Goal: Communication & Community: Answer question/provide support

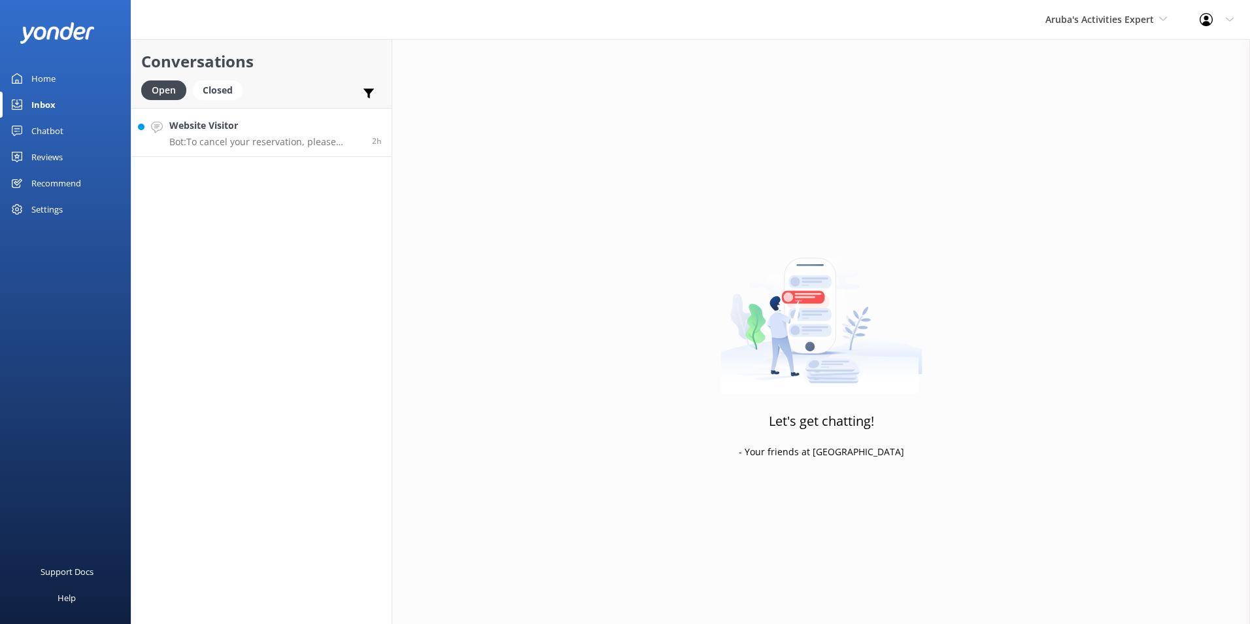
click at [186, 139] on p "Bot: To cancel your reservation, please contact our customer service team at [P…" at bounding box center [265, 142] width 193 height 12
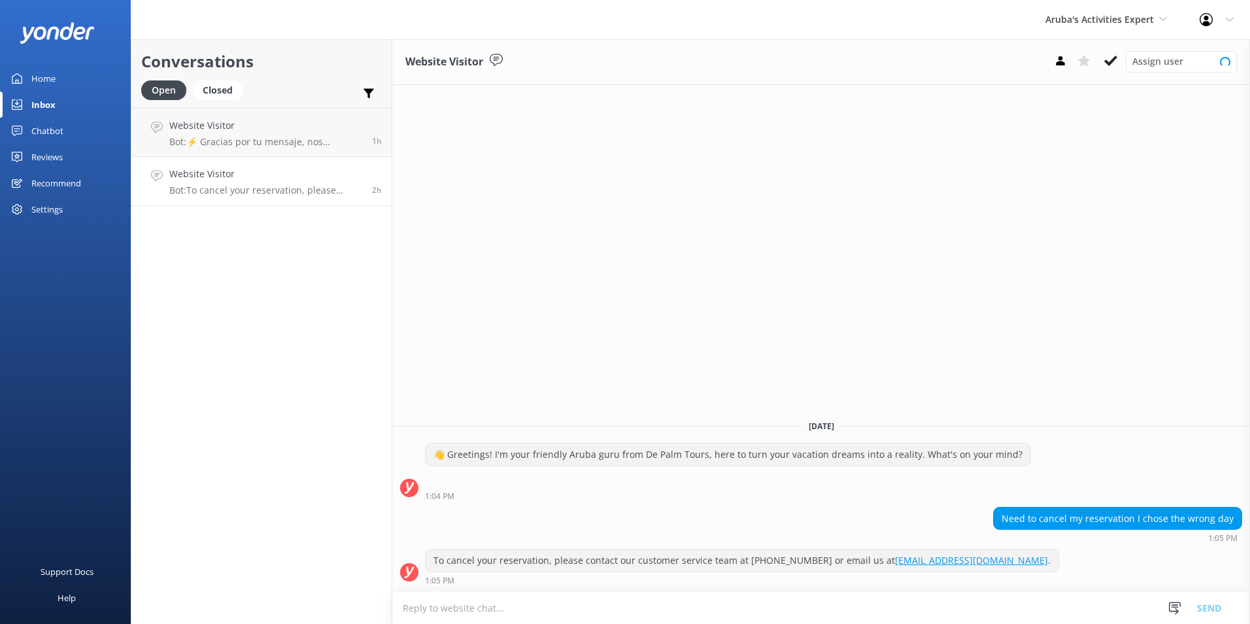
click at [239, 186] on p "Bot: To cancel your reservation, please contact our customer service team at [P…" at bounding box center [265, 190] width 193 height 12
click at [493, 610] on textarea at bounding box center [821, 608] width 858 height 32
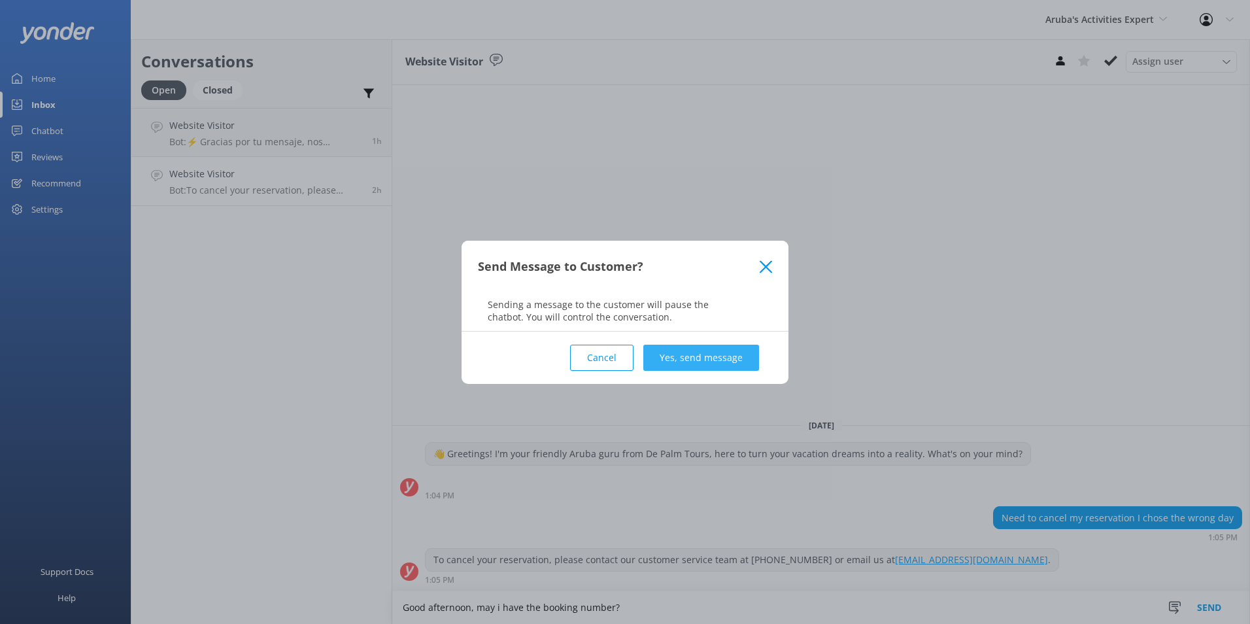
type textarea "Good afternoon, may i have the booking number?"
click at [713, 348] on button "Yes, send message" at bounding box center [701, 357] width 116 height 26
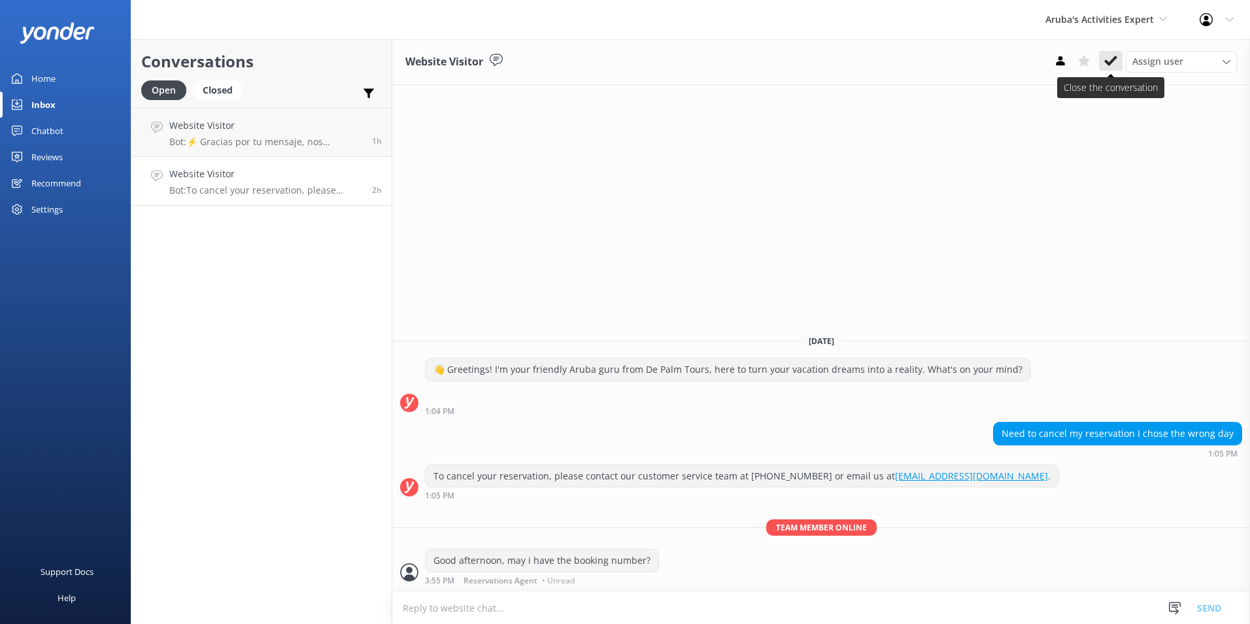
click at [1104, 58] on icon at bounding box center [1110, 60] width 13 height 13
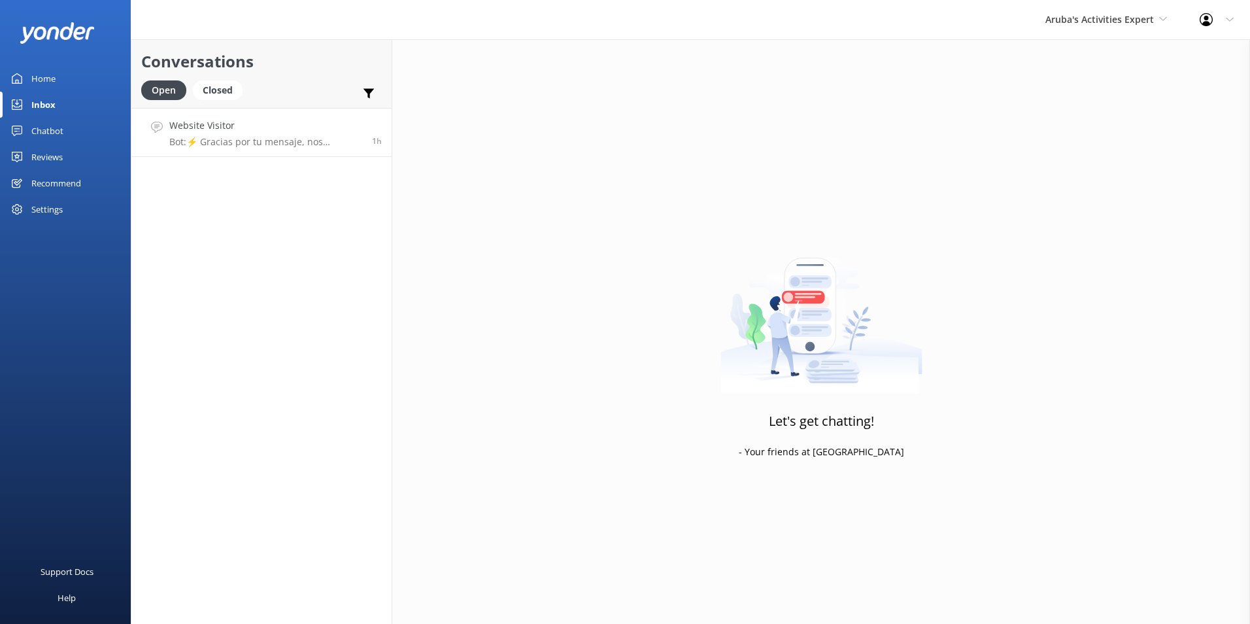
click at [294, 141] on p "Bot: ⚡ Gracias por tu mensaje, nos pondremos en contacto contigo lo antes posib…" at bounding box center [265, 142] width 193 height 12
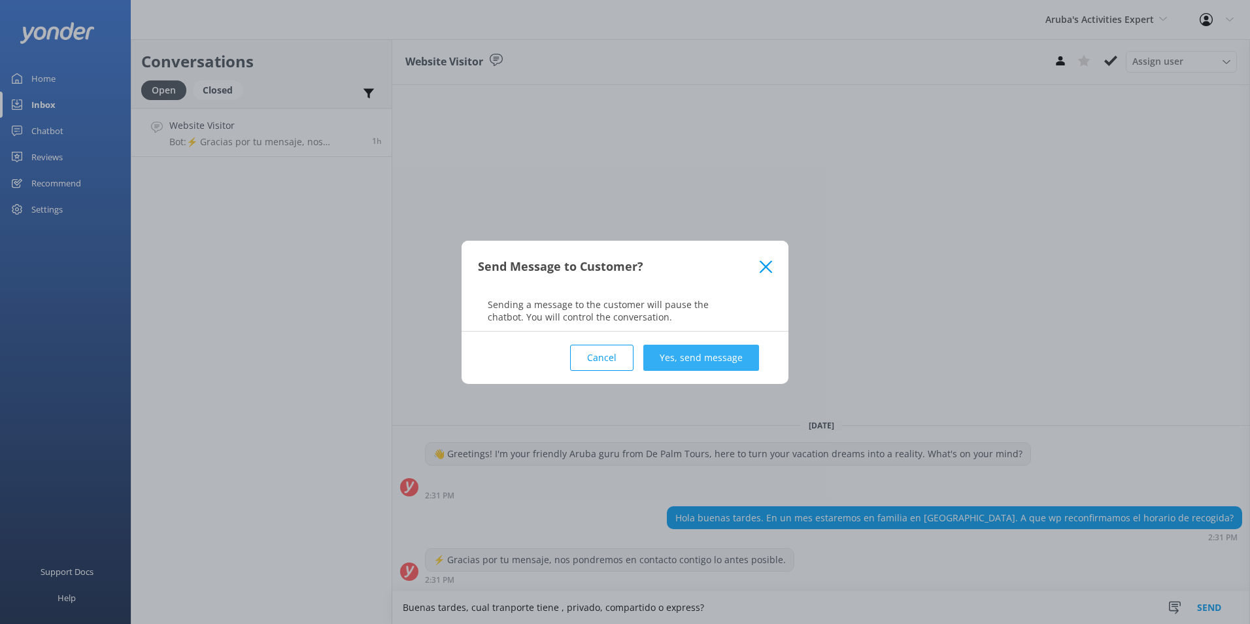
type textarea "Buenas tardes, cual tranporte tiene , privado, compartido o express?"
click at [705, 355] on button "Yes, send message" at bounding box center [701, 357] width 116 height 26
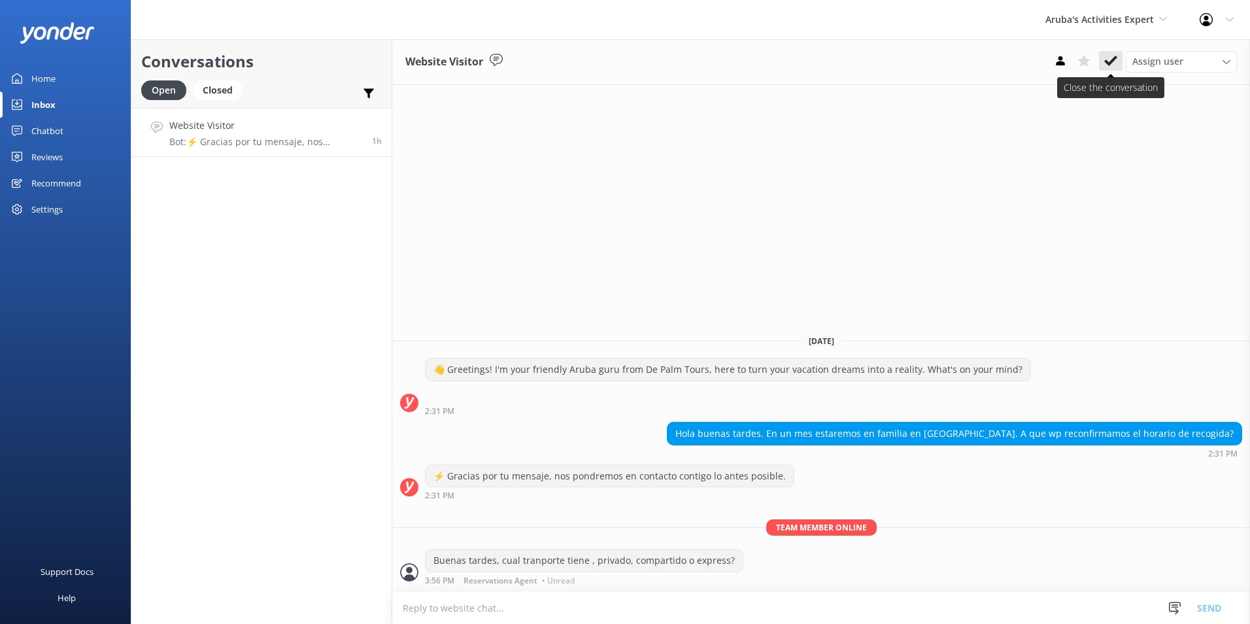
click at [1111, 59] on icon at bounding box center [1110, 60] width 13 height 13
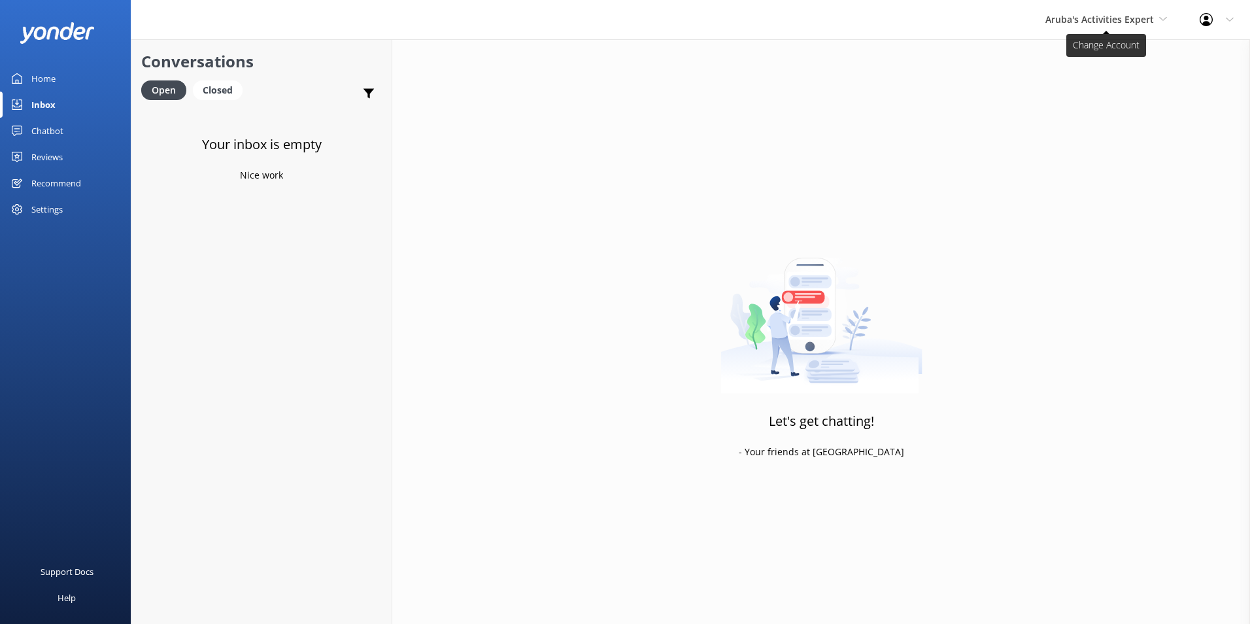
click at [1141, 18] on span "Aruba's Activities Expert" at bounding box center [1099, 19] width 109 height 12
click at [1040, 55] on link "De [GEOGRAPHIC_DATA]" at bounding box center [1094, 54] width 131 height 31
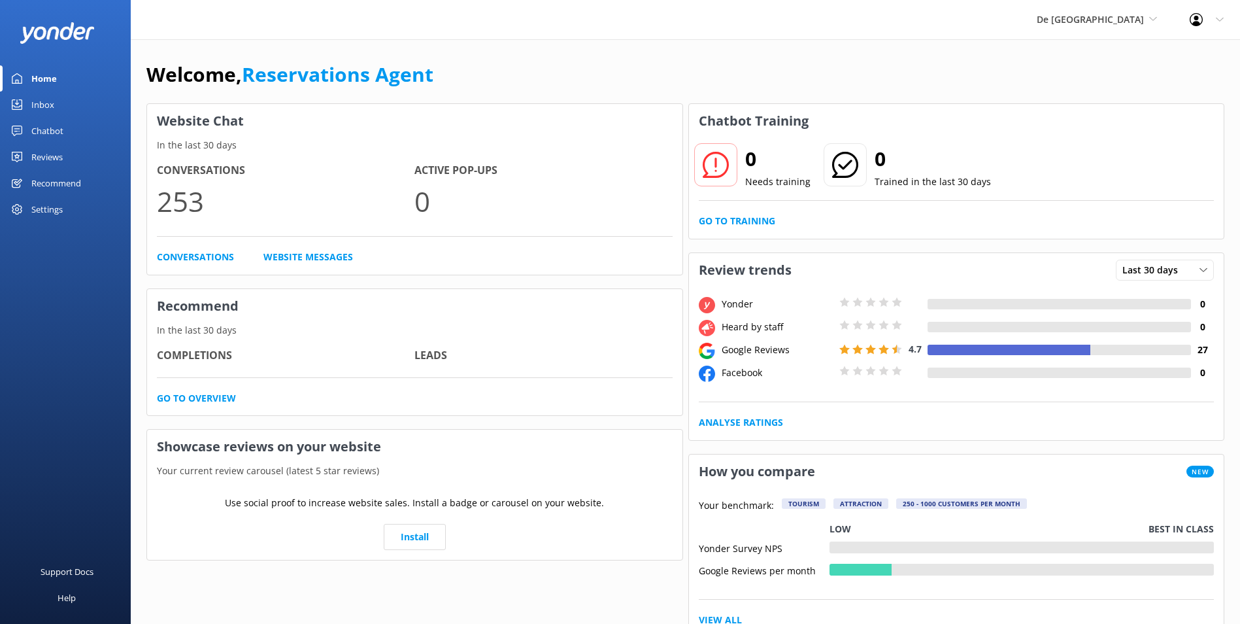
click at [57, 104] on link "Inbox" at bounding box center [65, 105] width 131 height 26
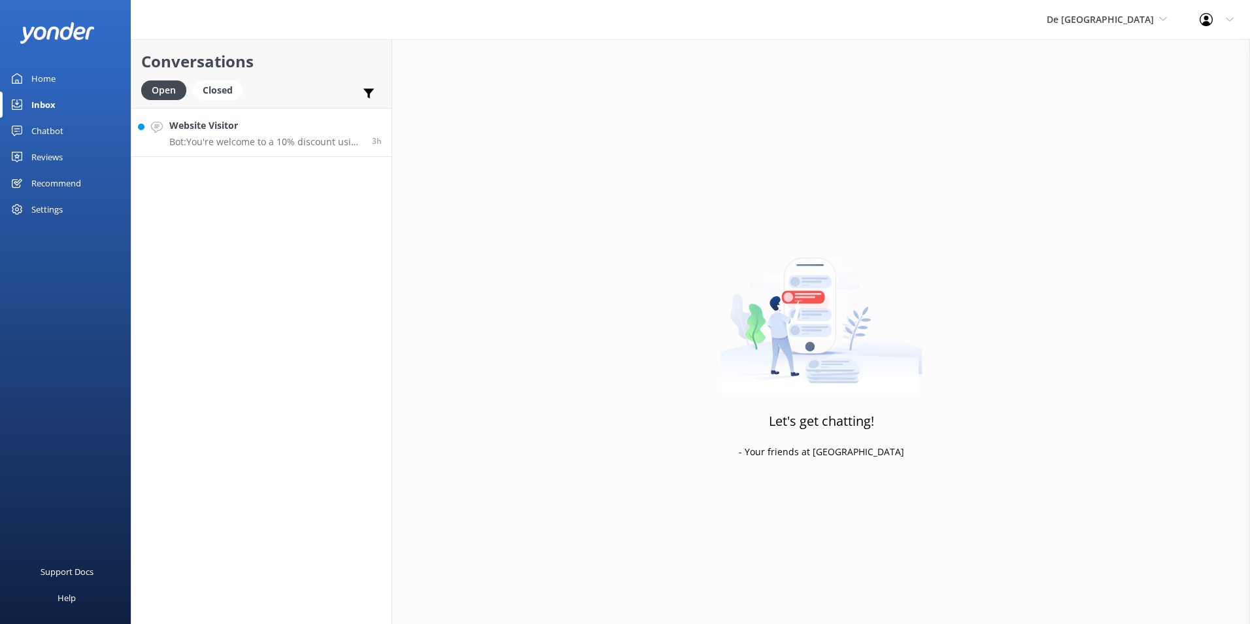
click at [225, 139] on p "Bot: You're welcome to a 10% discount using the code SAVE10 during the checkout…" at bounding box center [265, 142] width 193 height 12
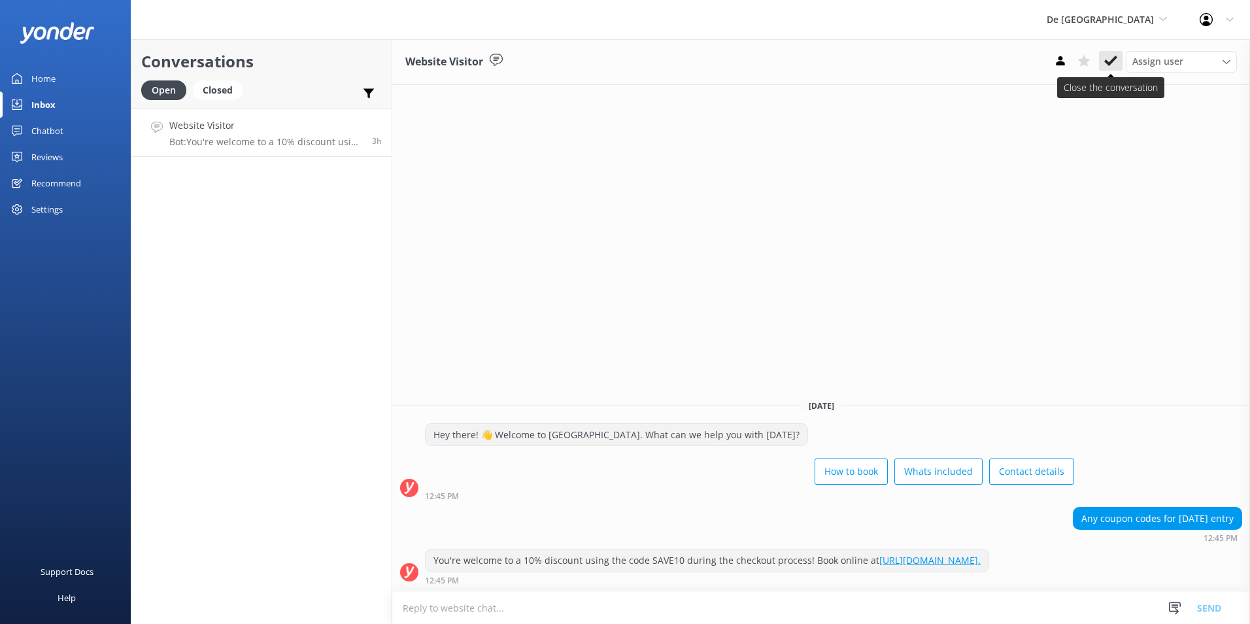
click at [1112, 58] on icon at bounding box center [1110, 60] width 13 height 13
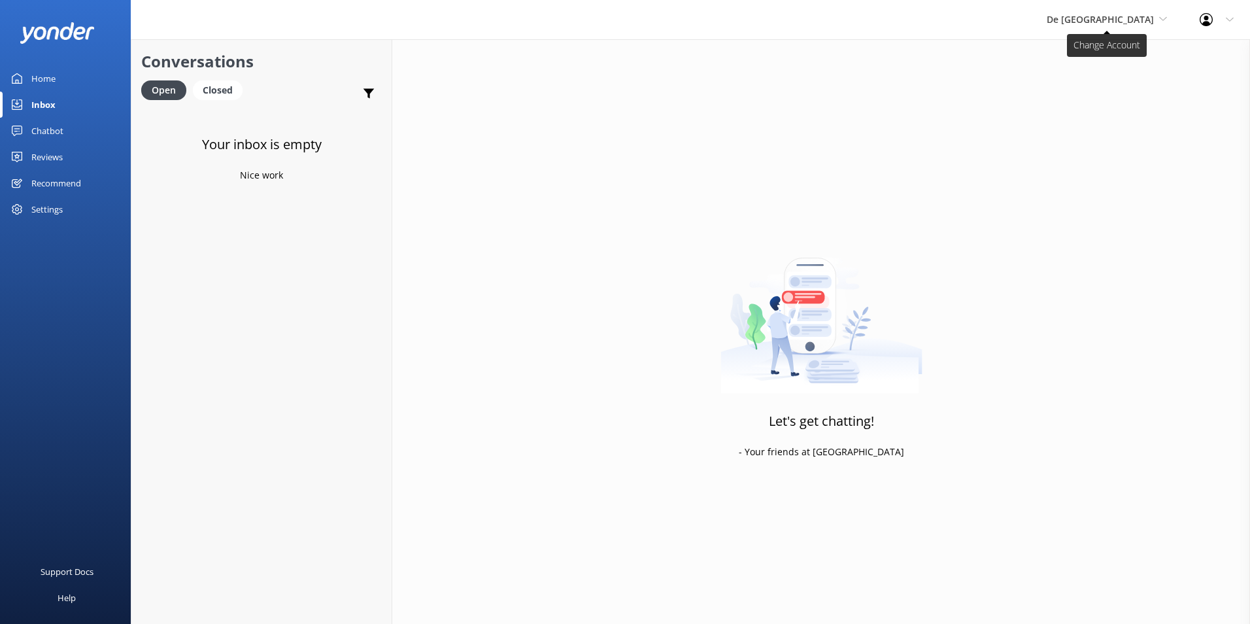
click at [1109, 20] on span "De [GEOGRAPHIC_DATA]" at bounding box center [1099, 19] width 107 height 12
click at [1102, 110] on link "The Captain" at bounding box center [1095, 117] width 131 height 31
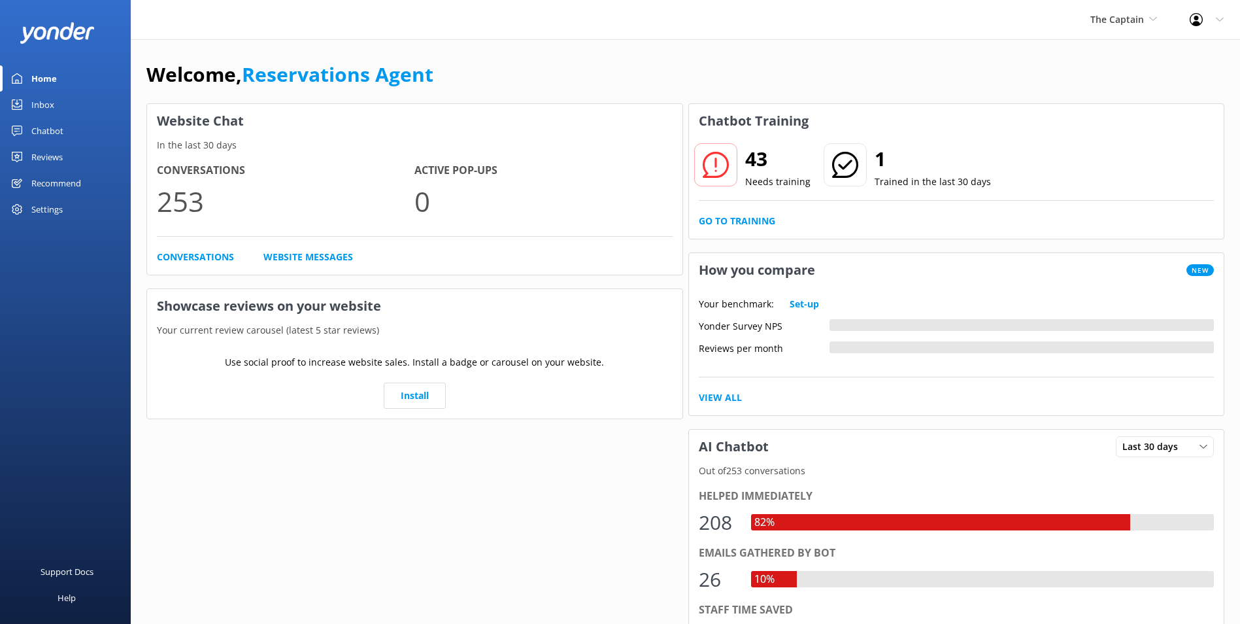
click at [84, 102] on link "Inbox" at bounding box center [65, 105] width 131 height 26
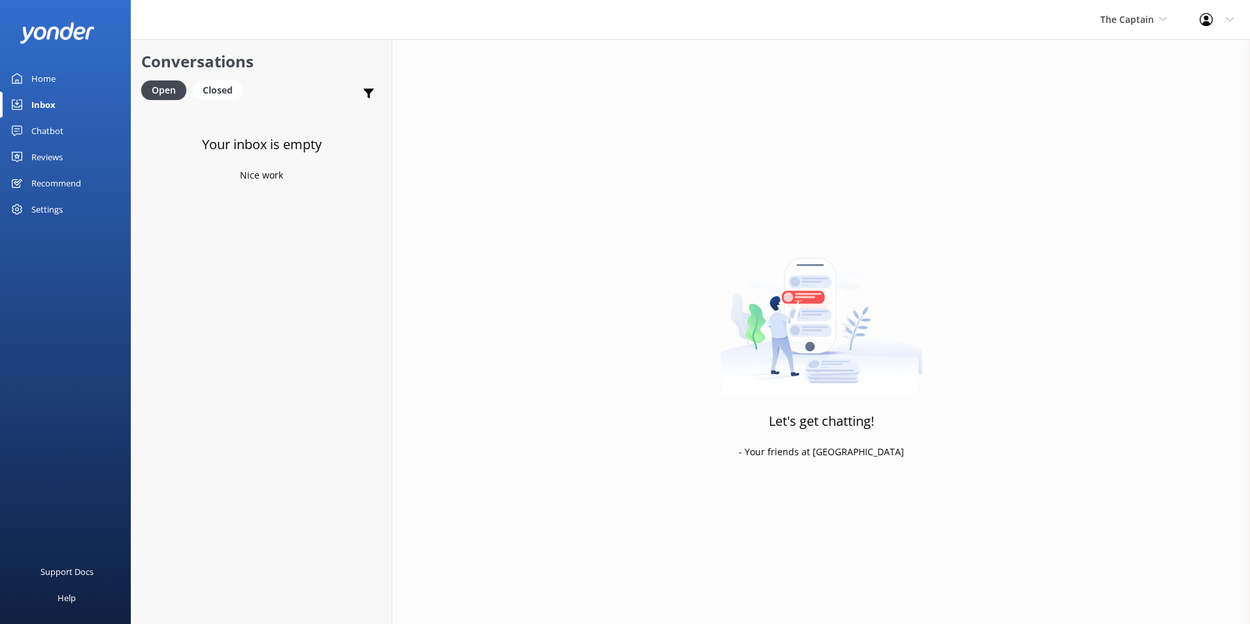
click at [68, 102] on link "Inbox" at bounding box center [65, 105] width 131 height 26
